Goal: Check status: Check status

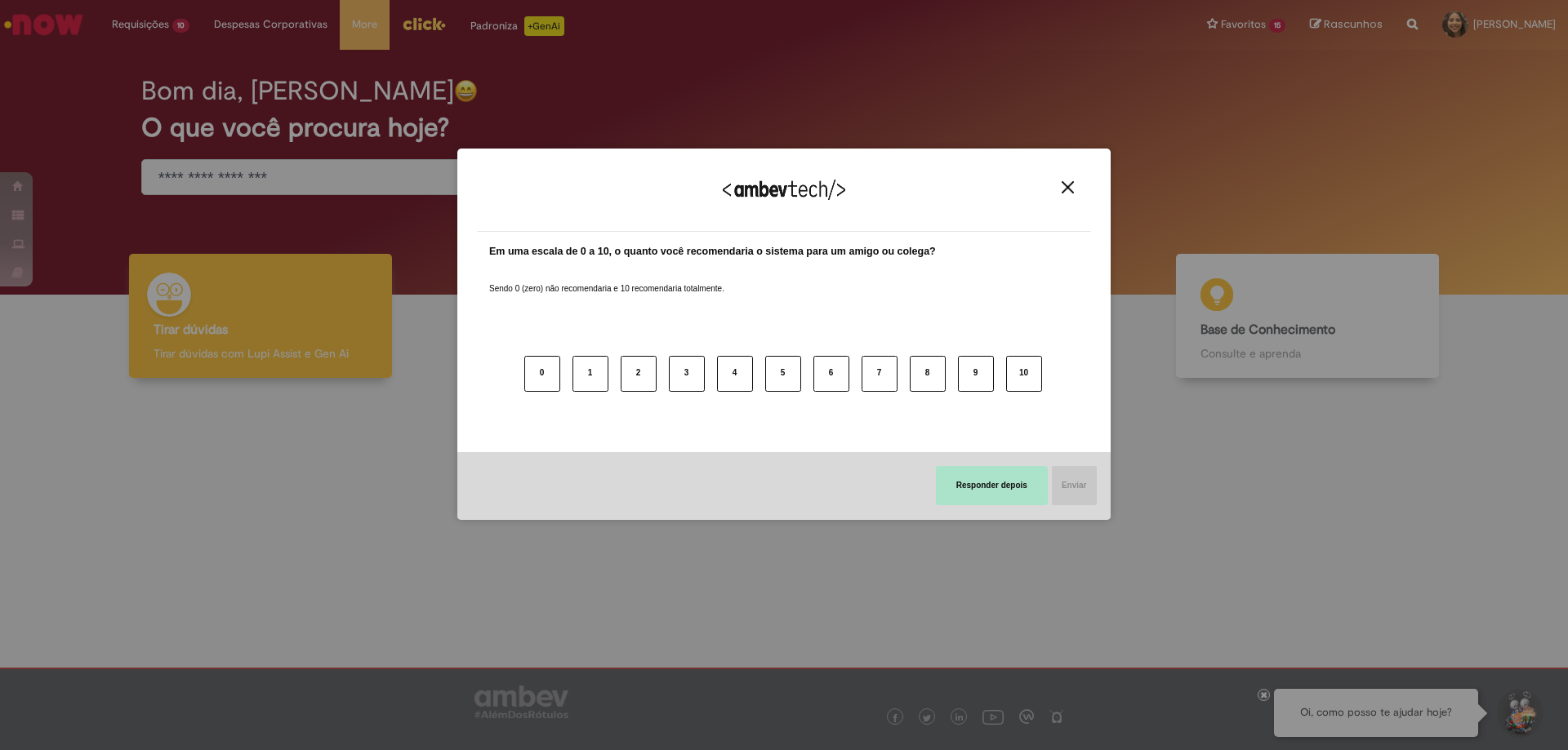
click at [1015, 485] on button "Responder depois" at bounding box center [991, 486] width 112 height 39
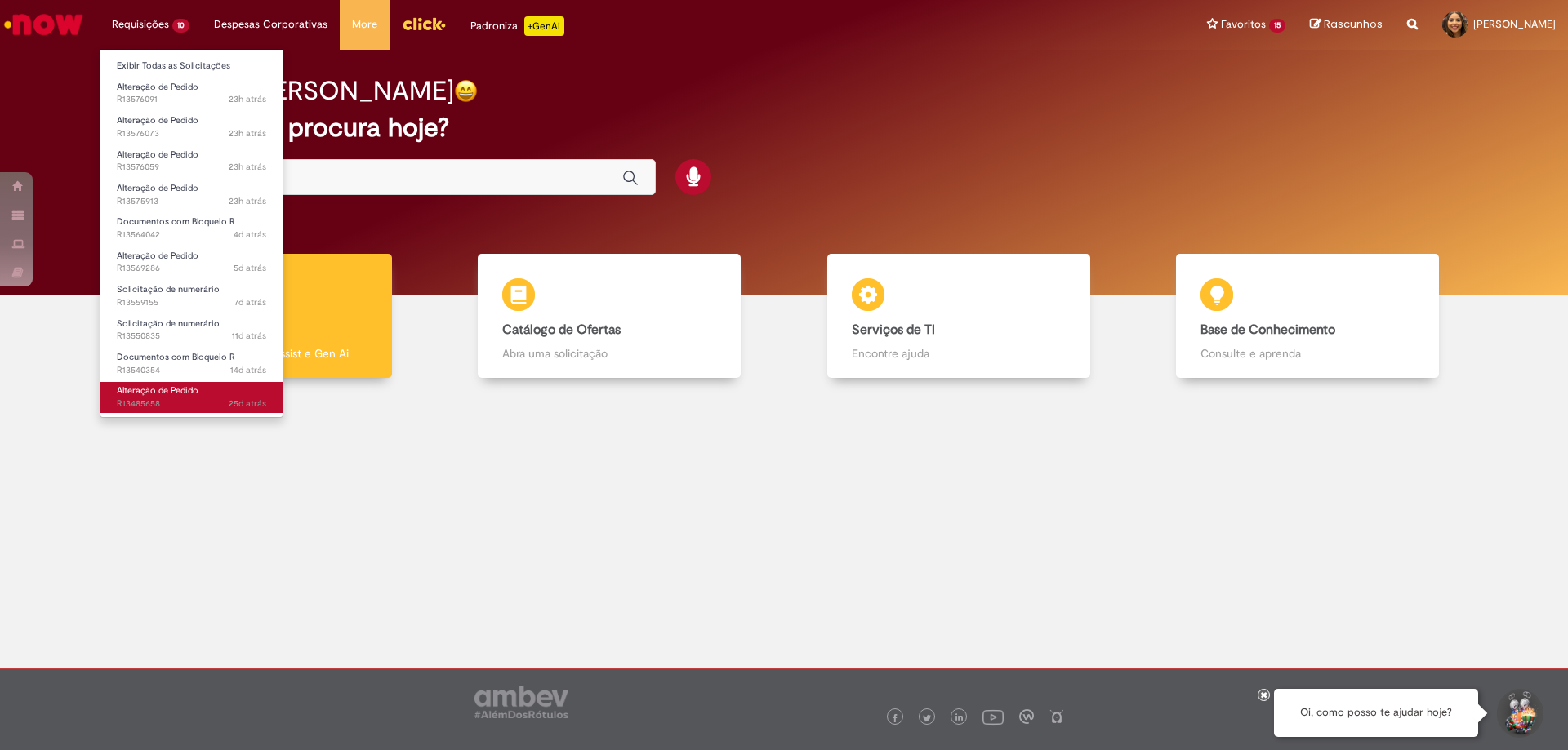
click at [171, 395] on span "Alteração de Pedido" at bounding box center [158, 390] width 82 height 13
click at [196, 357] on span "Documentos com Bloqueio R" at bounding box center [176, 357] width 118 height 13
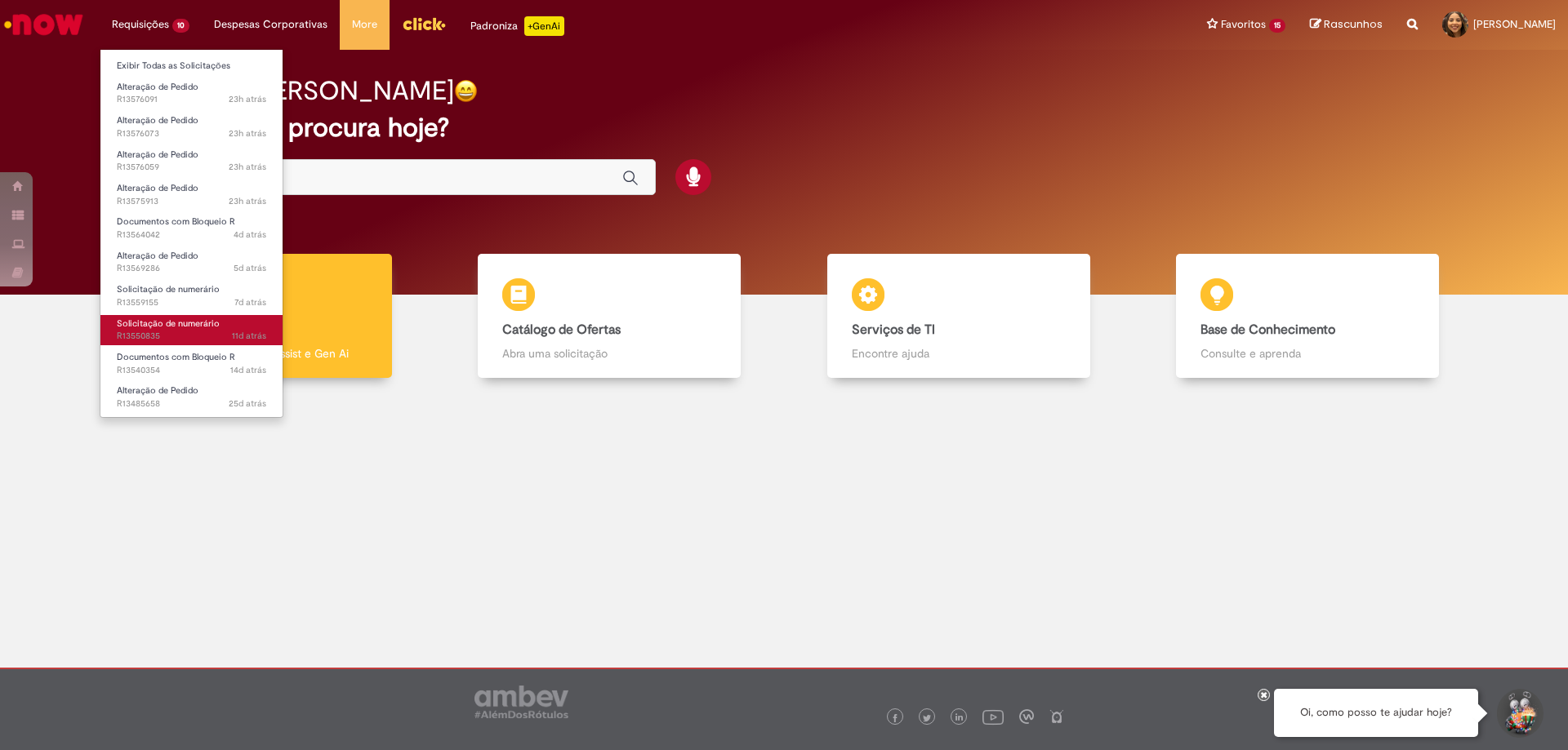
click at [199, 337] on span "11d atrás 11 dias atrás R13550835" at bounding box center [191, 336] width 149 height 13
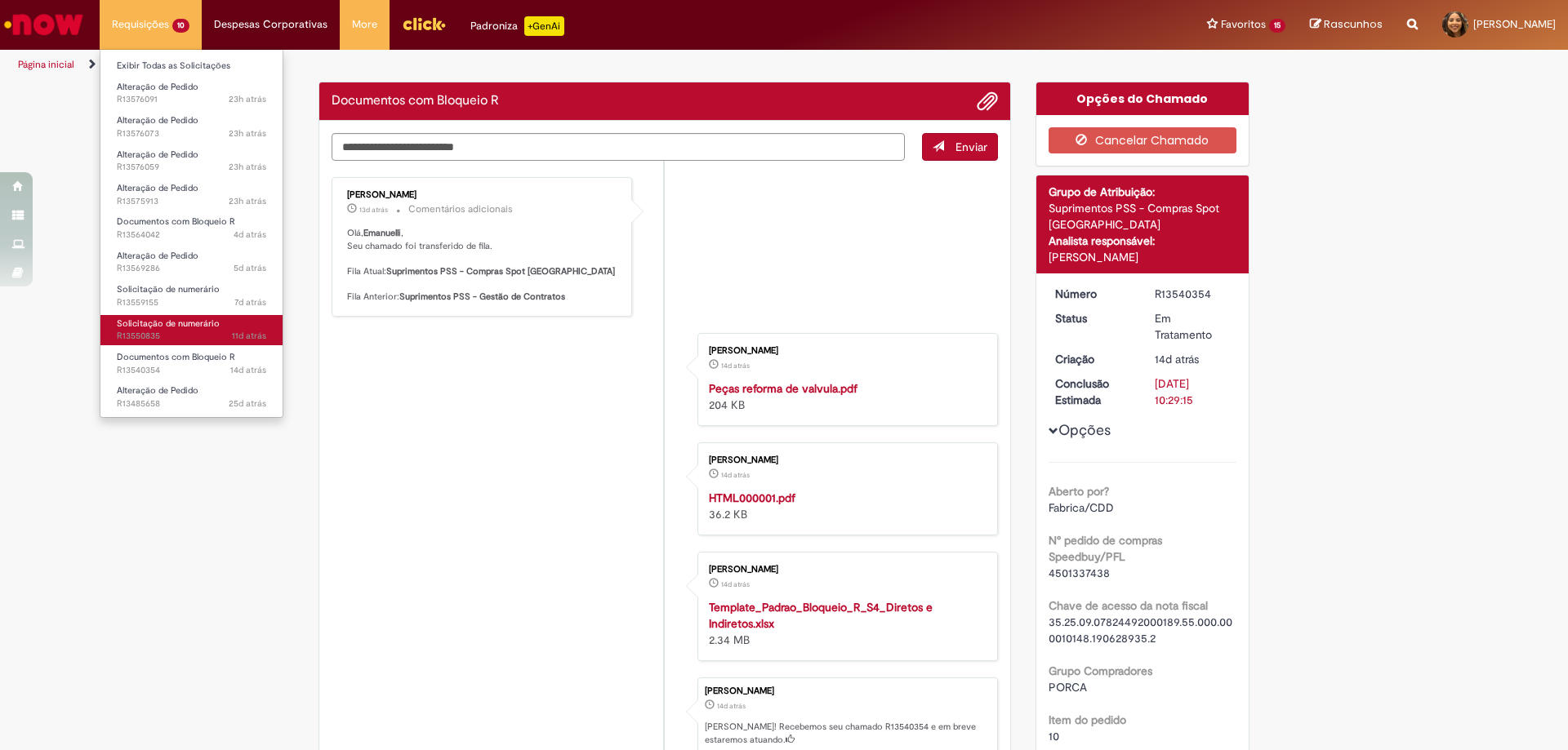
click at [188, 331] on span "11d atrás 11 dias atrás R13550835" at bounding box center [191, 336] width 149 height 13
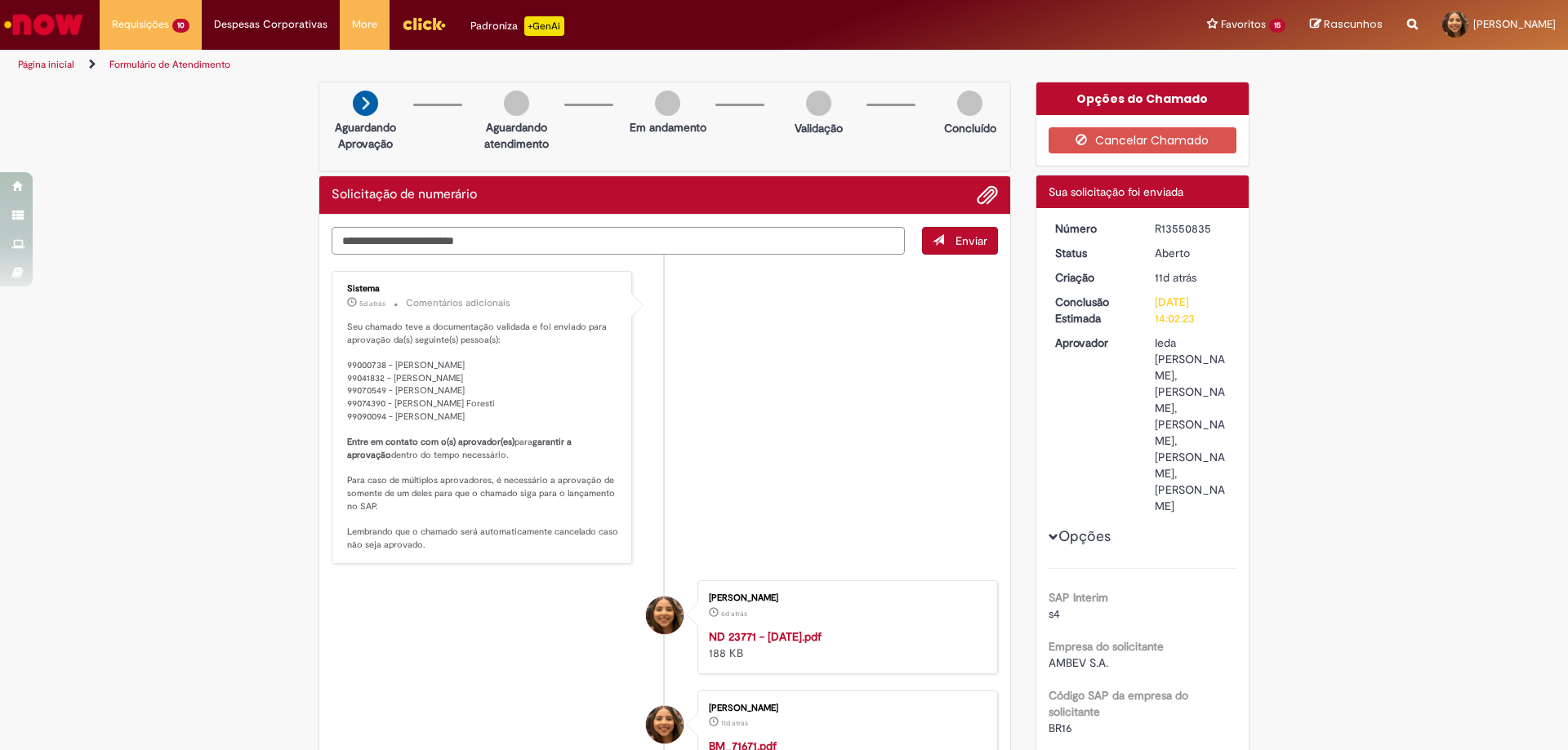
click at [870, 376] on li "Sistema 5d atrás 5 dias atrás Comentários adicionais Seu chamado teve a documen…" at bounding box center [664, 417] width 666 height 294
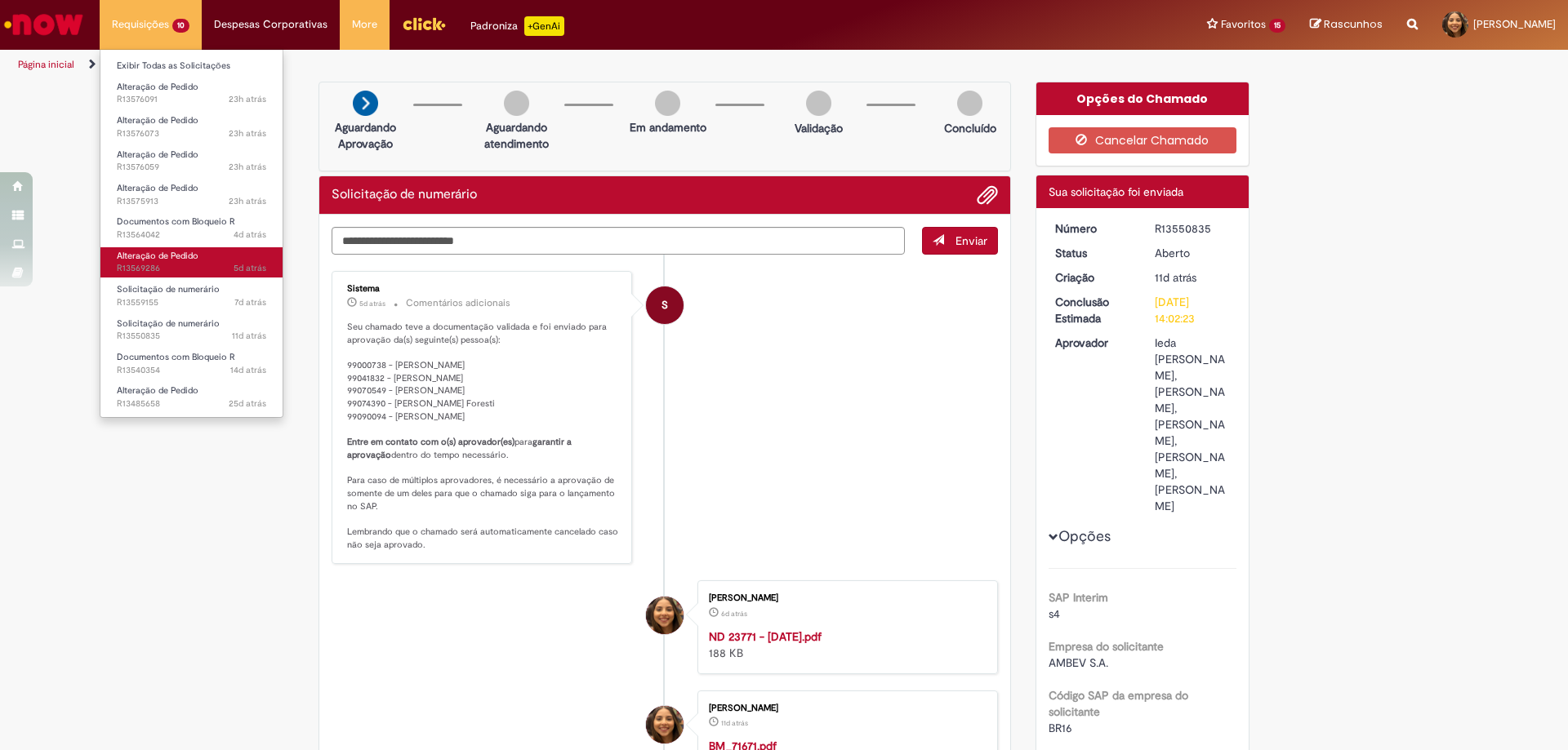
click at [208, 264] on span "5d atrás 5 dias atrás R13569286" at bounding box center [191, 268] width 149 height 13
